Goal: Information Seeking & Learning: Learn about a topic

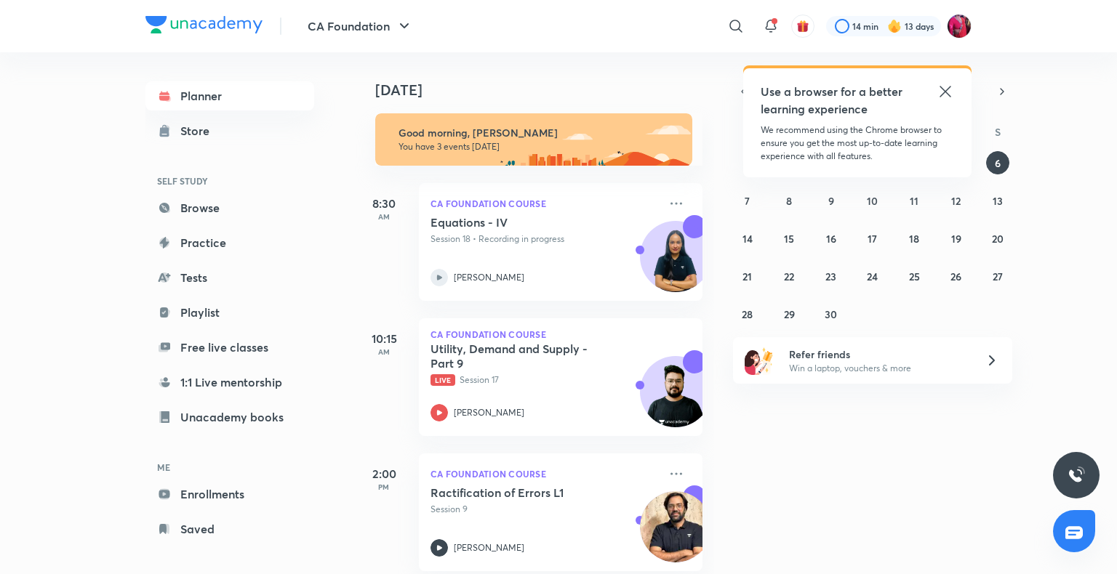
click at [945, 89] on icon at bounding box center [944, 91] width 17 height 17
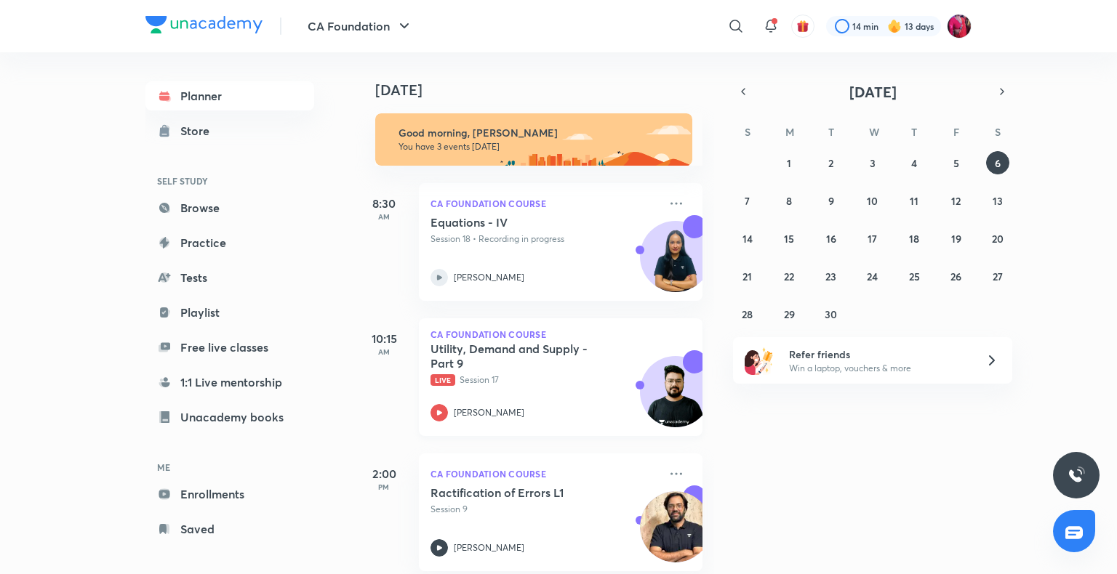
click at [530, 396] on div "Utility, Demand and Supply - Part 9 Live Session 17 [PERSON_NAME]" at bounding box center [544, 382] width 228 height 80
